Goal: Transaction & Acquisition: Book appointment/travel/reservation

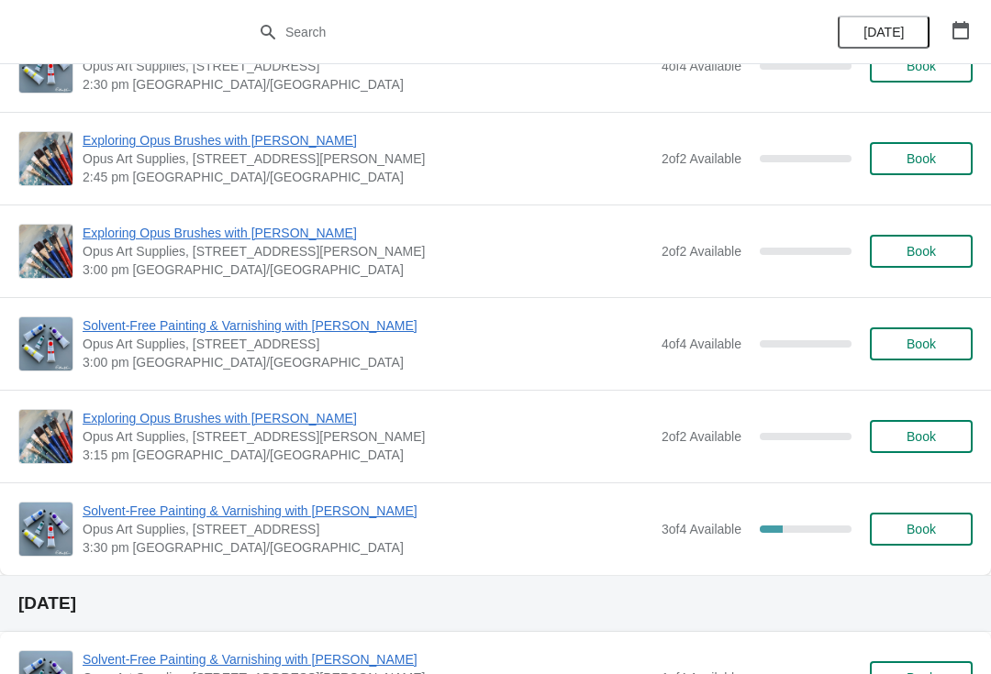
scroll to position [2654, 0]
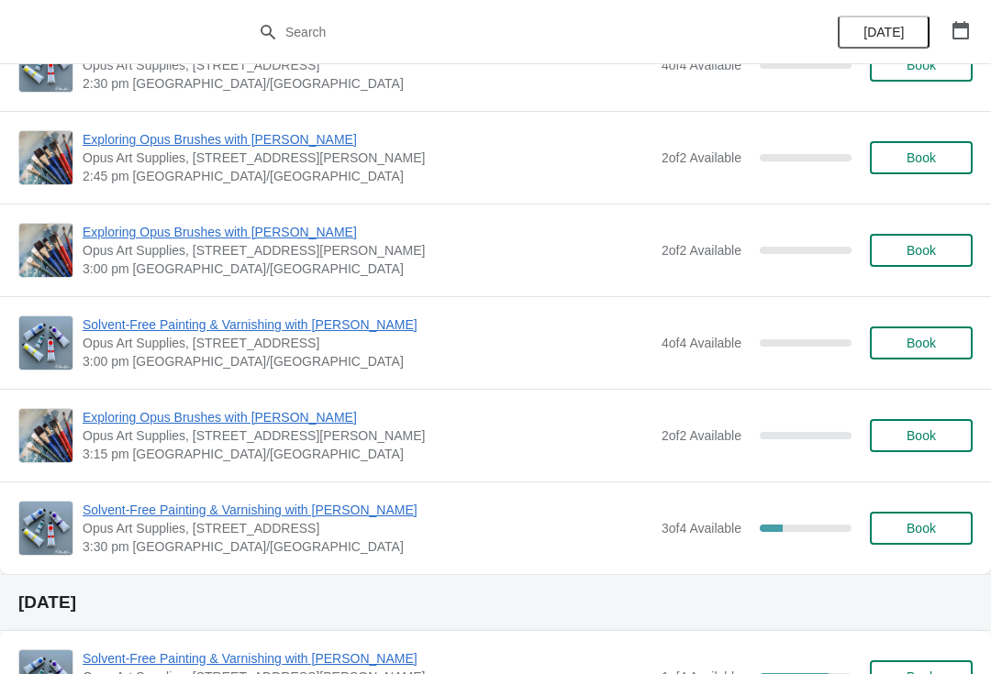
click at [927, 538] on button "Book" at bounding box center [921, 528] width 103 height 33
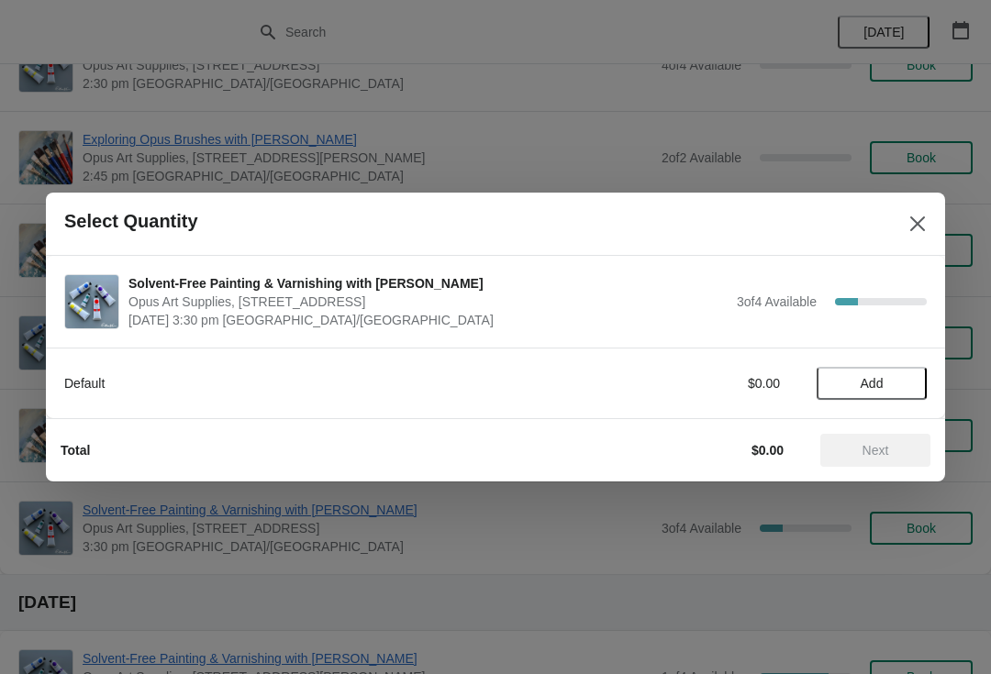
click at [892, 378] on span "Add" at bounding box center [871, 383] width 77 height 15
click at [880, 447] on span "Next" at bounding box center [875, 450] width 27 height 15
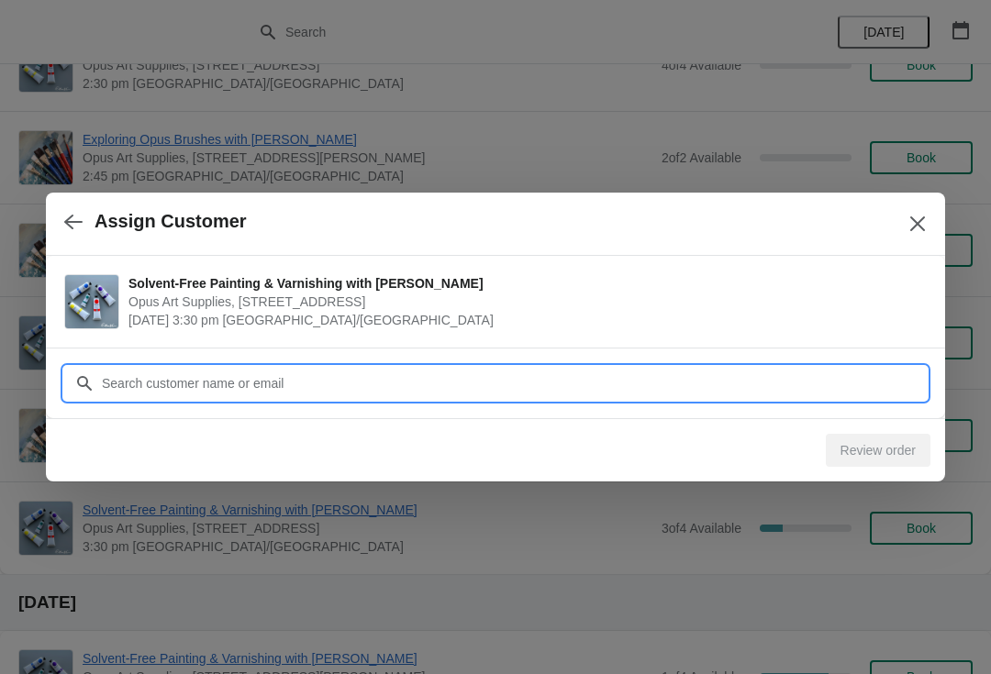
click at [591, 383] on input "Customer" at bounding box center [514, 383] width 826 height 33
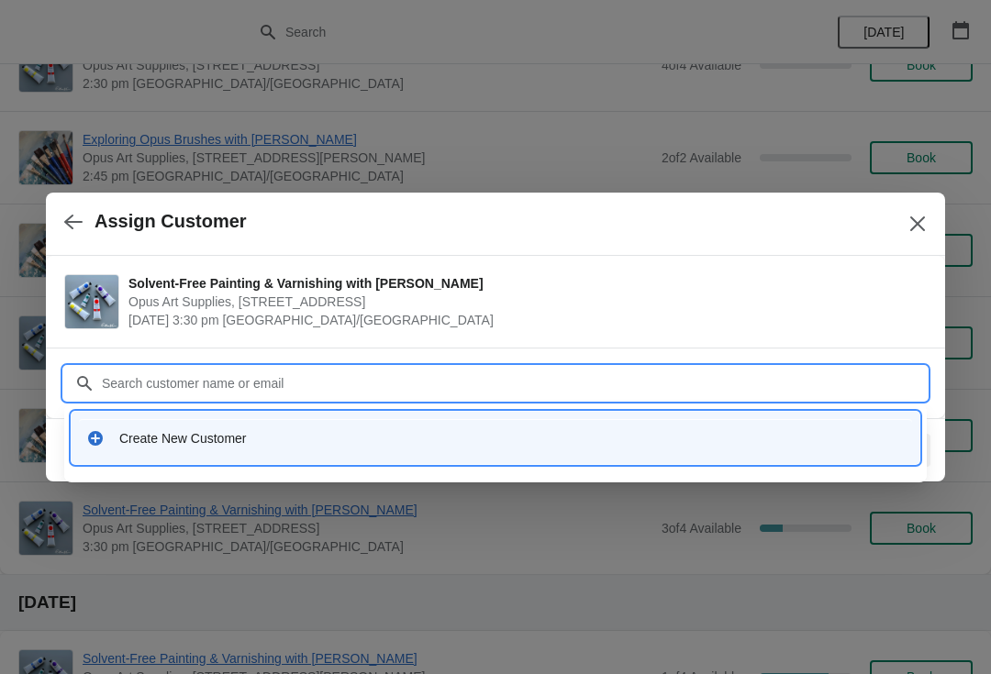
click at [499, 439] on div "Create New Customer" at bounding box center [511, 438] width 785 height 18
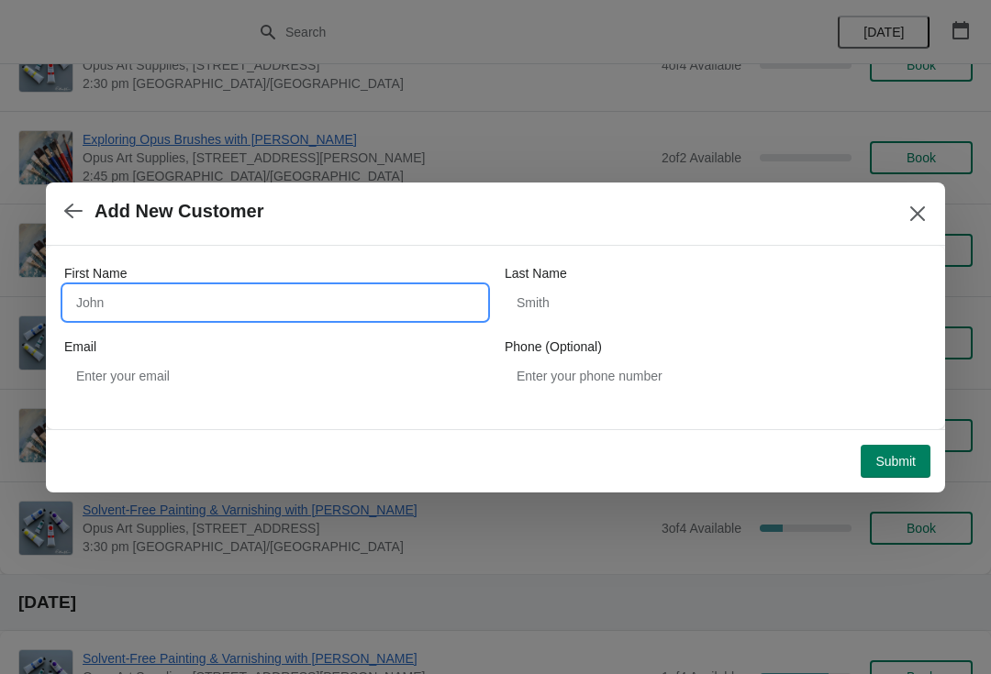
click at [334, 288] on input "First Name" at bounding box center [275, 302] width 422 height 33
type input "Em"
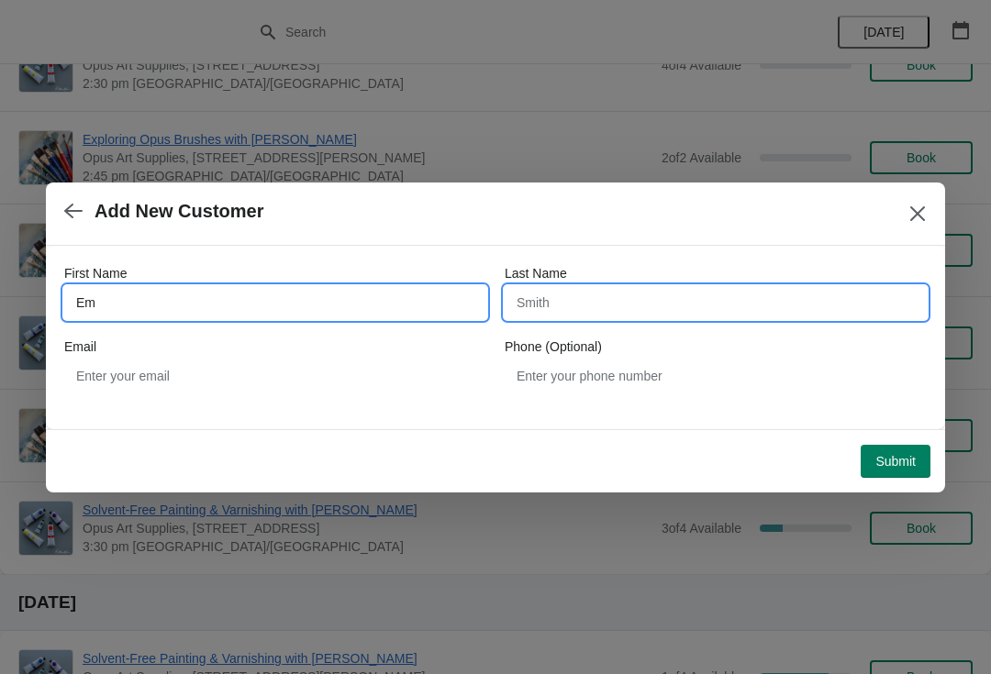
click at [683, 311] on input "Last Name" at bounding box center [716, 302] width 422 height 33
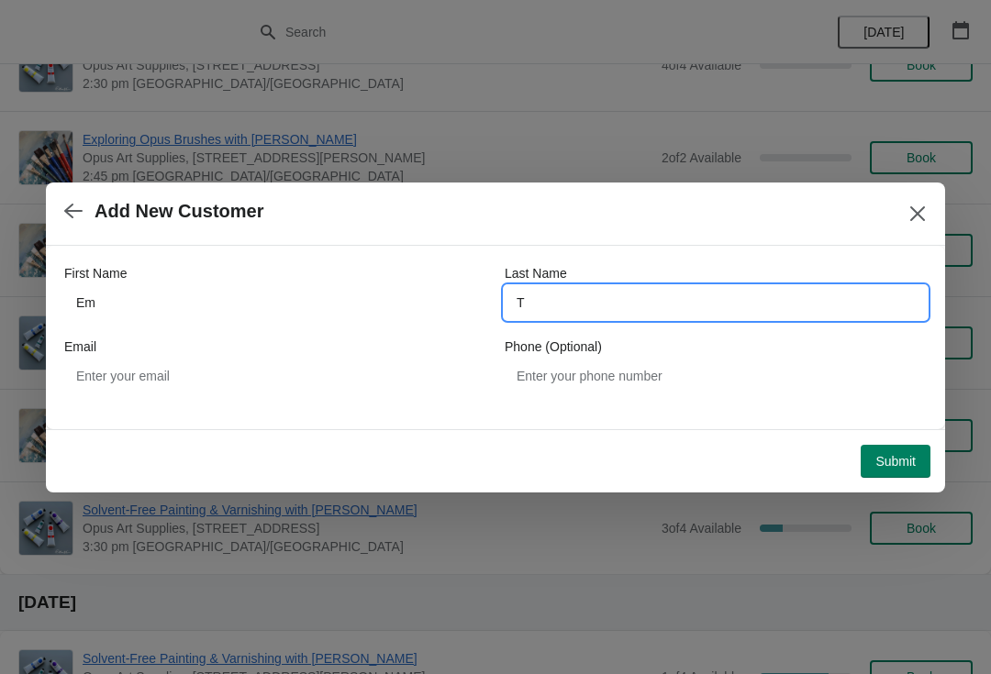
type input "T"
click at [296, 350] on div "Email" at bounding box center [275, 347] width 422 height 18
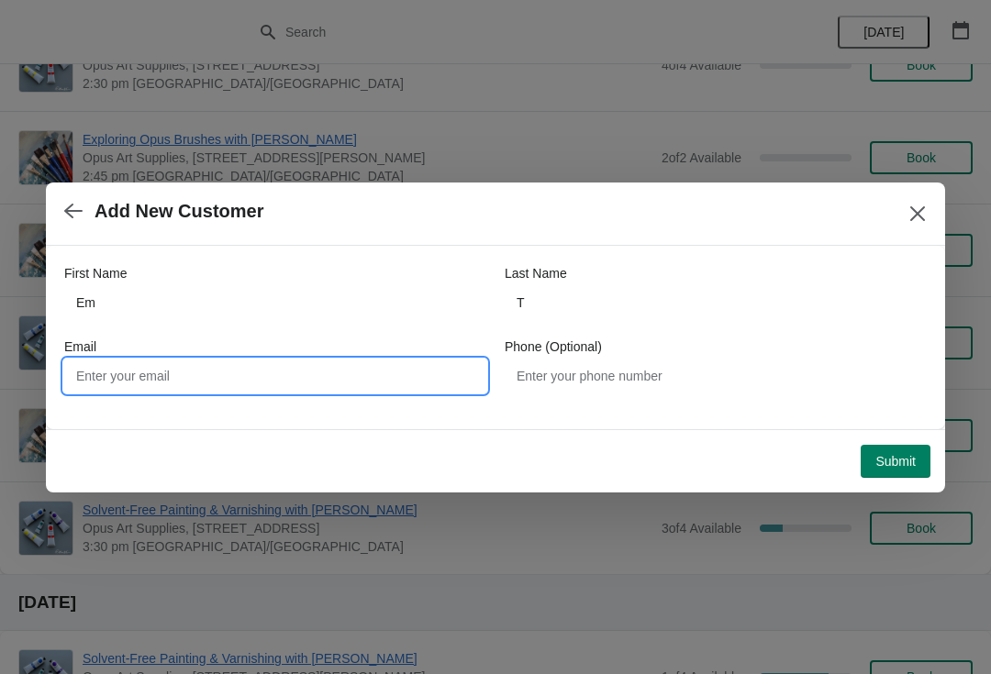
click at [360, 380] on input "Email" at bounding box center [275, 376] width 422 height 33
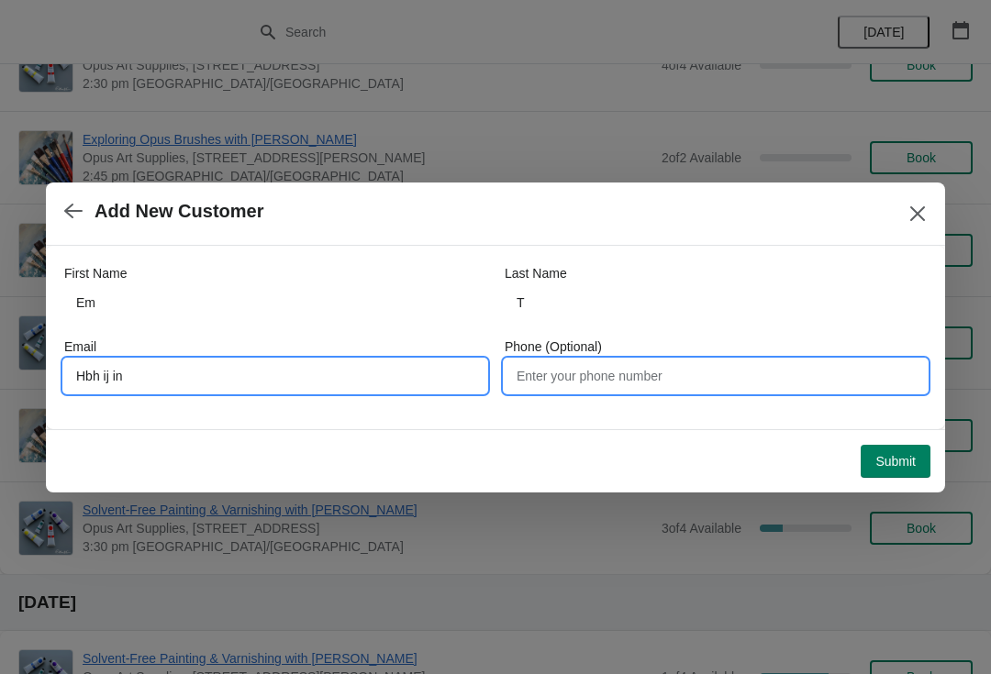
click at [769, 371] on input "Phone (Optional)" at bounding box center [716, 376] width 422 height 33
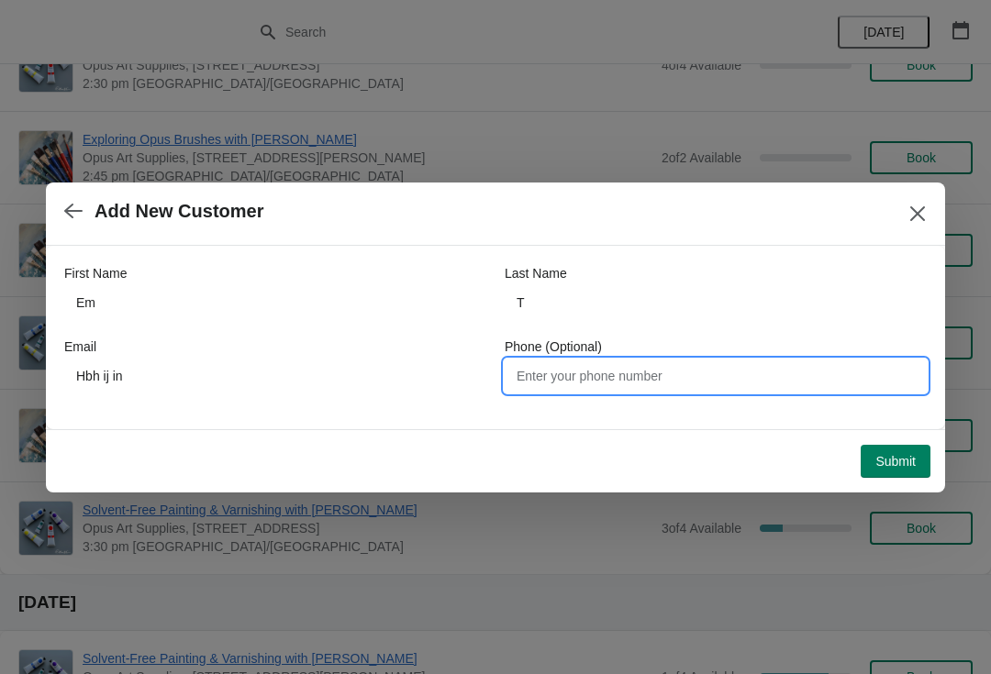
click at [324, 406] on div "First Name Em Last Name T Email Hbh ij in Phone (Optional)" at bounding box center [495, 328] width 862 height 165
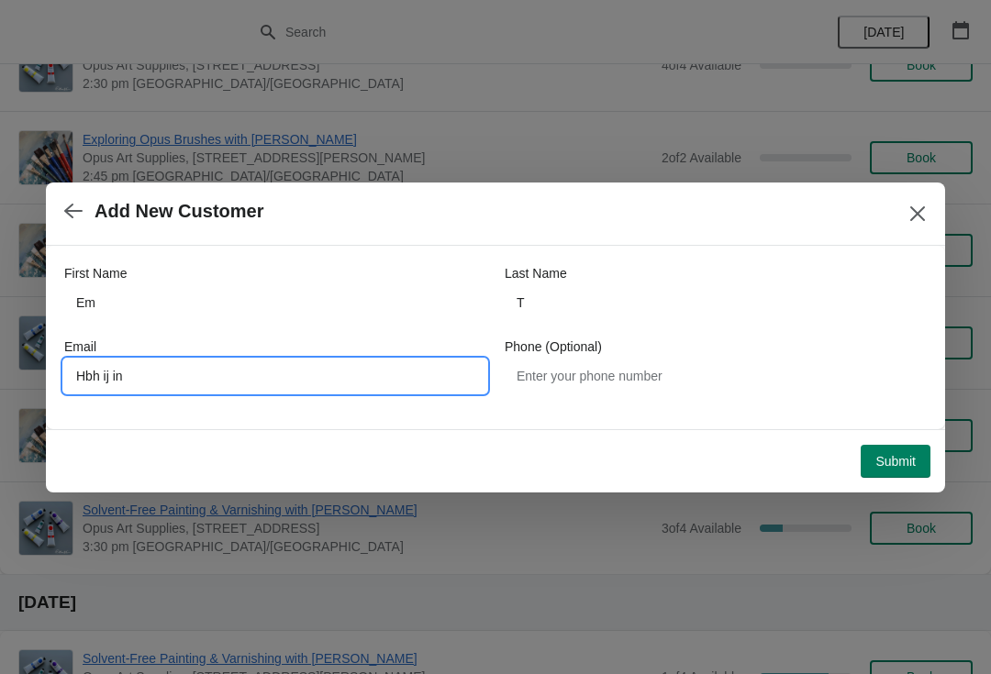
click at [410, 373] on input "Hbh ij in" at bounding box center [275, 376] width 422 height 33
type input "Hbh@gmail.com"
click at [906, 461] on span "Submit" at bounding box center [895, 461] width 40 height 15
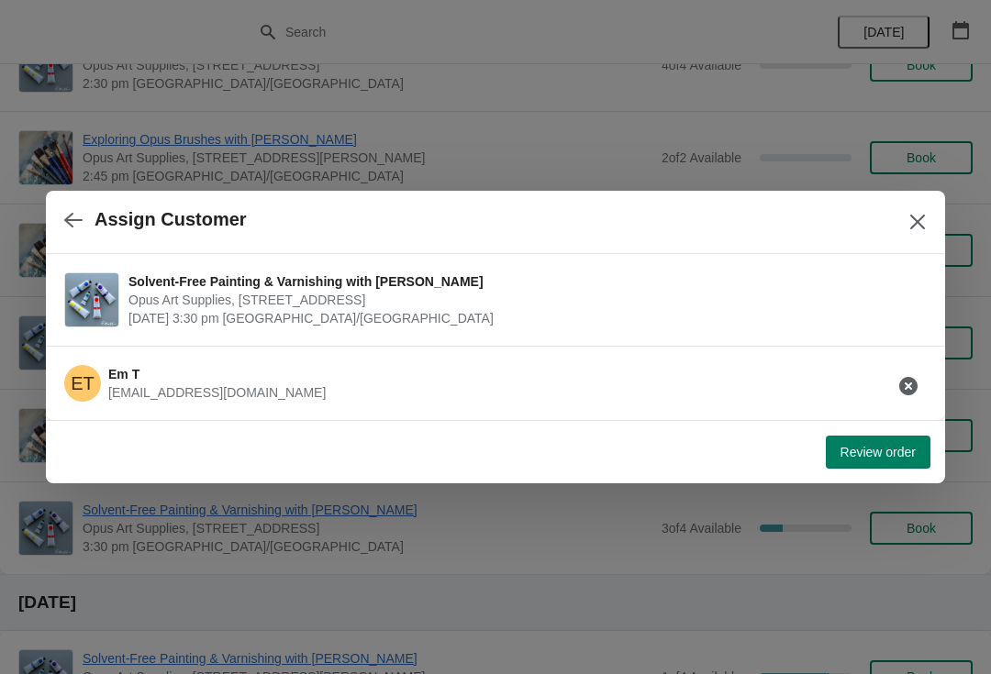
click at [877, 459] on span "Review order" at bounding box center [877, 452] width 75 height 15
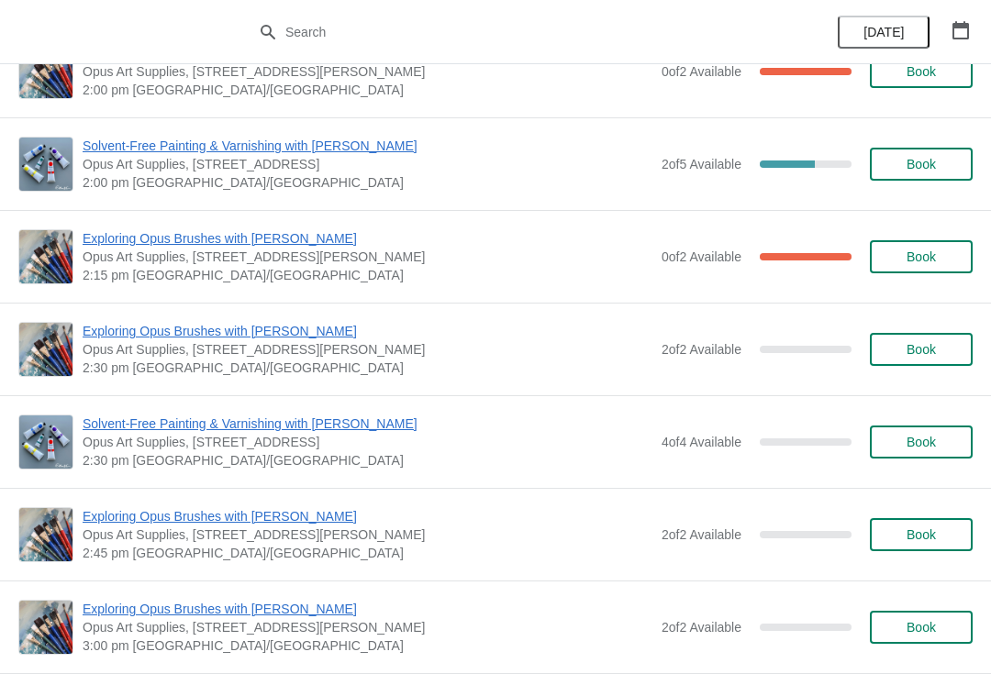
scroll to position [2279, 0]
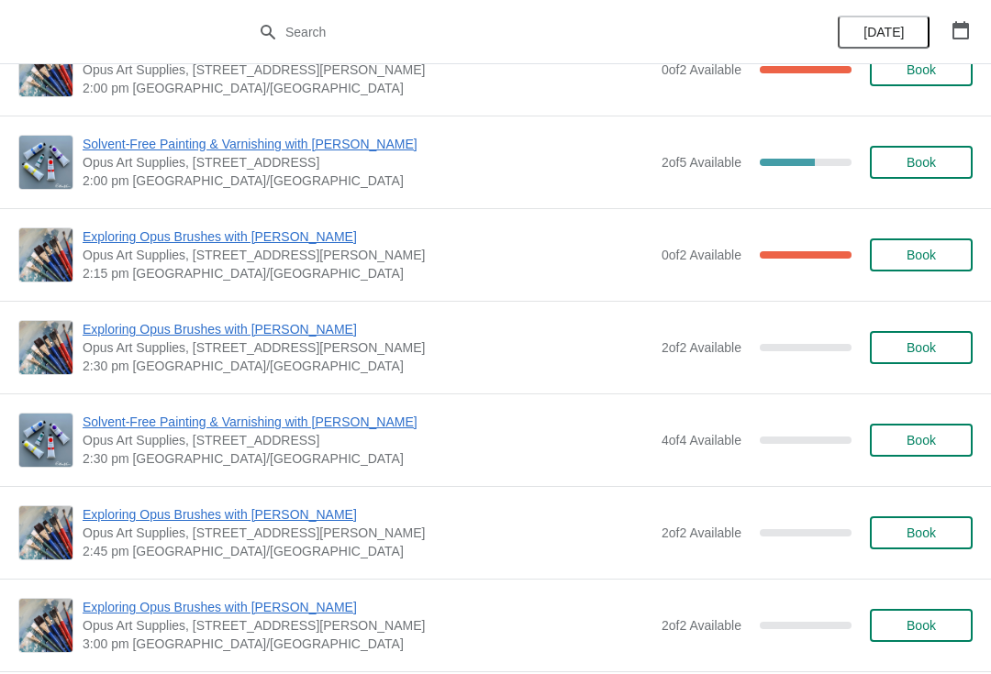
click at [489, 444] on span "Opus Art Supplies, [STREET_ADDRESS]" at bounding box center [368, 440] width 570 height 18
click at [957, 435] on button "Book" at bounding box center [921, 440] width 103 height 33
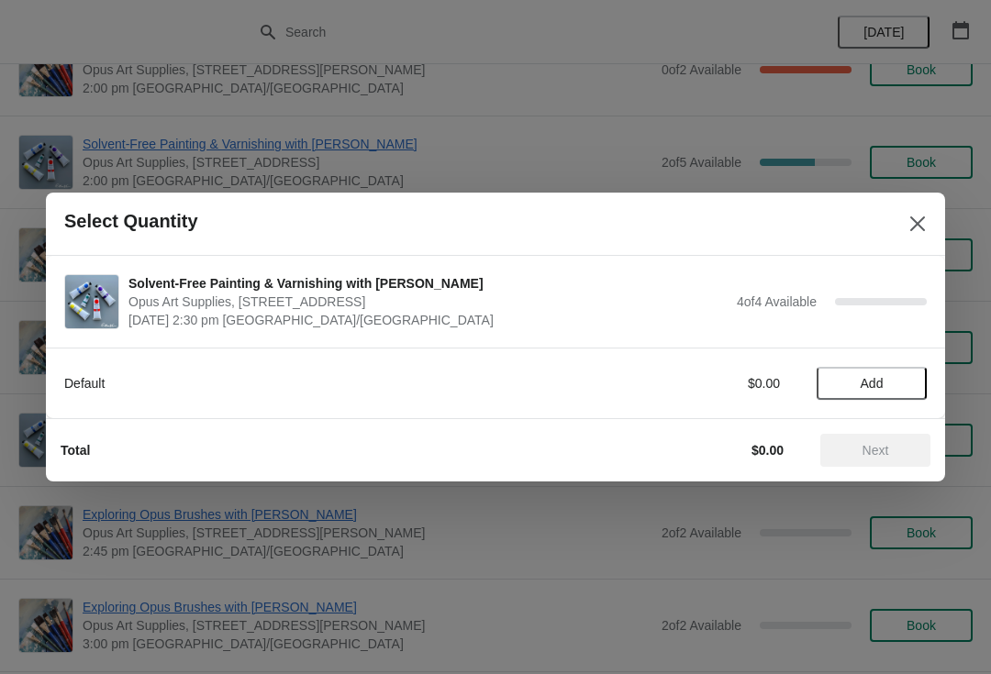
click at [886, 398] on button "Add" at bounding box center [871, 383] width 110 height 33
click at [882, 417] on div "Default $0.00 1" at bounding box center [495, 383] width 899 height 71
click at [878, 458] on span "Next" at bounding box center [875, 450] width 27 height 15
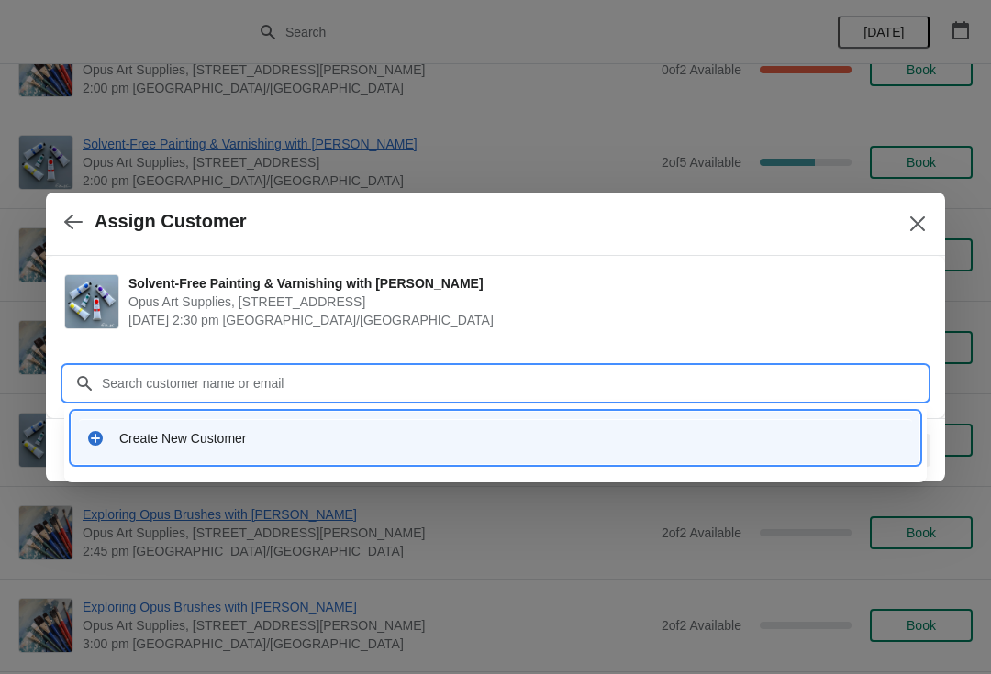
click at [432, 447] on div "Create New Customer" at bounding box center [511, 438] width 785 height 18
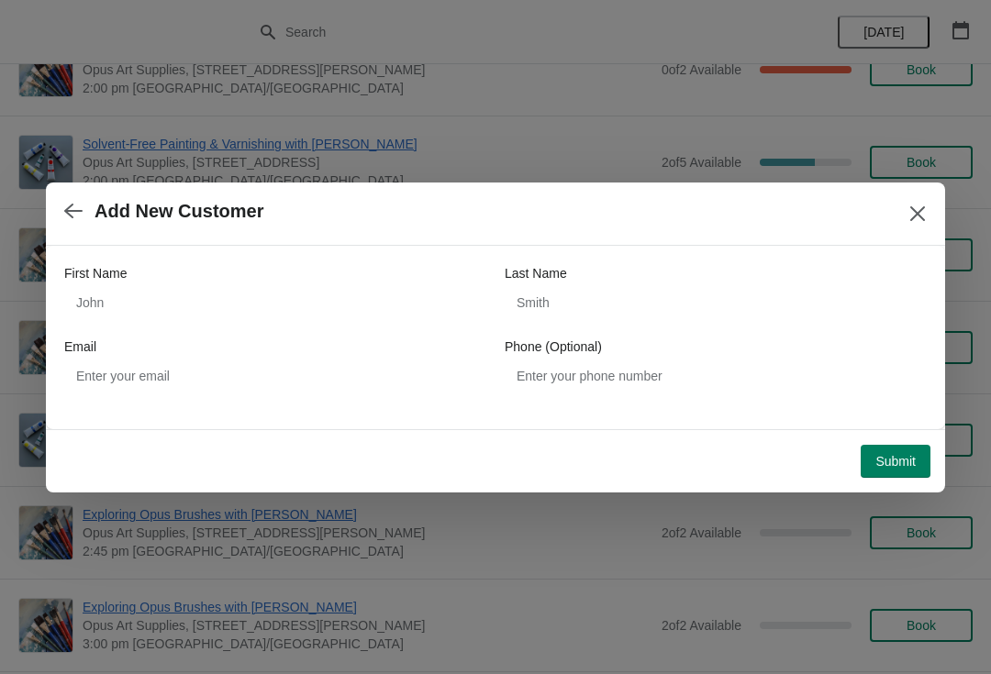
click at [346, 277] on div "First Name" at bounding box center [275, 273] width 422 height 18
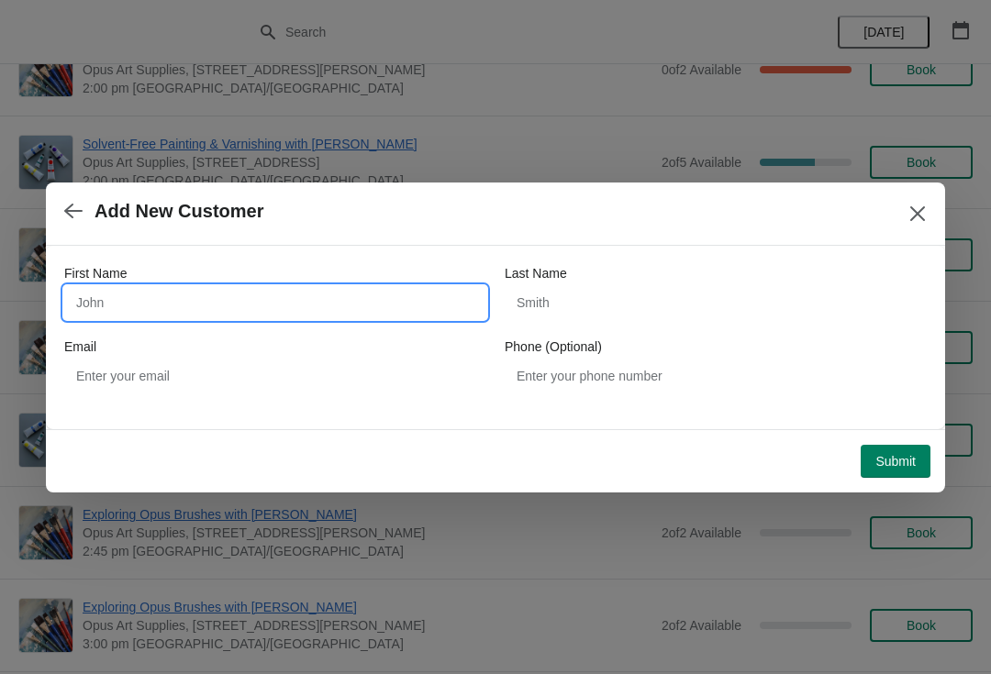
click at [340, 290] on input "First Name" at bounding box center [275, 302] width 422 height 33
click at [939, 205] on div "Add New Customer" at bounding box center [495, 214] width 899 height 63
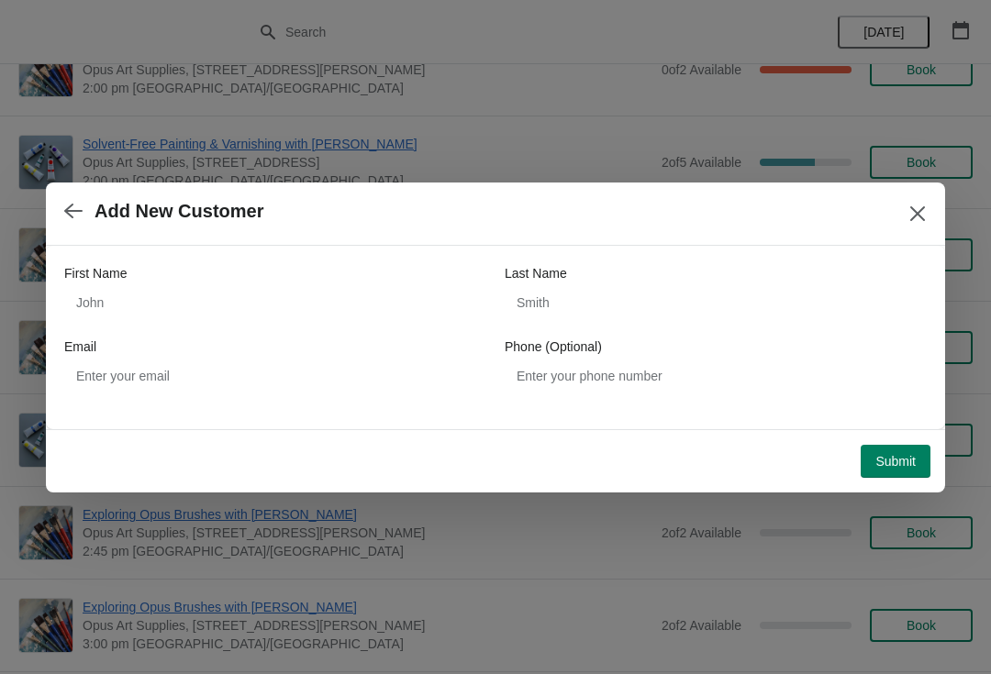
click at [906, 183] on div "Add New Customer" at bounding box center [495, 214] width 899 height 63
click at [926, 208] on icon "Close" at bounding box center [917, 214] width 18 height 18
